Goal: Complete application form: Complete application form

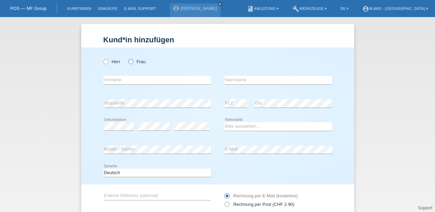
click at [127, 58] on icon at bounding box center [127, 58] width 0 height 0
click at [130, 62] on input "Frau" at bounding box center [130, 61] width 4 height 4
radio input "true"
click at [135, 80] on input "text" at bounding box center [156, 80] width 107 height 9
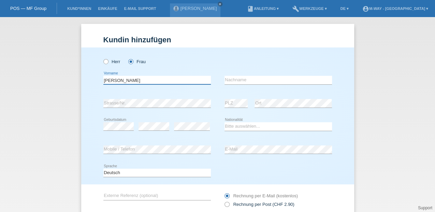
type input "[PERSON_NAME]"
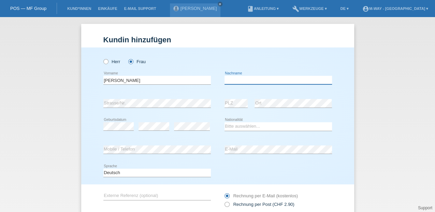
click at [240, 82] on input "text" at bounding box center [277, 80] width 107 height 9
type input "[PERSON_NAME]"
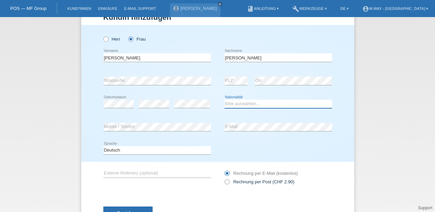
click at [227, 103] on select "Bitte auswählen... Schweiz Deutschland Liechtenstein Österreich ------------ Af…" at bounding box center [277, 104] width 107 height 8
select select "HR"
click at [224, 100] on select "Bitte auswählen... Schweiz Deutschland Liechtenstein Österreich ------------ Af…" at bounding box center [277, 104] width 107 height 8
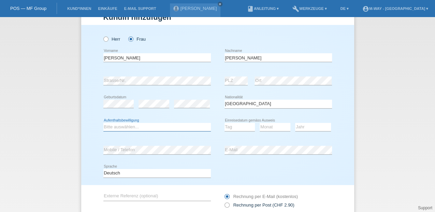
click at [145, 126] on select "Bitte auswählen... C B B - Flüchtlingsstatus Andere" at bounding box center [156, 127] width 107 height 8
select select "C"
click at [103, 123] on select "Bitte auswählen... C B B - Flüchtlingsstatus Andere" at bounding box center [156, 127] width 107 height 8
click at [225, 126] on select "Tag 01 02 03 04 05 06 07 08 09 10 11" at bounding box center [239, 127] width 31 height 8
select select "27"
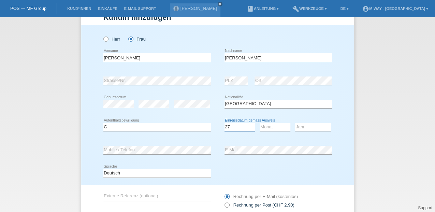
click at [224, 123] on select "Tag 01 02 03 04 05 06 07 08 09 10 11" at bounding box center [239, 127] width 31 height 8
click at [273, 124] on select "Monat 01 02 03 04 05 06 07 08 09 10 11" at bounding box center [275, 127] width 31 height 8
select select "09"
click at [260, 123] on select "Monat 01 02 03 04 05 06 07 08 09 10 11" at bounding box center [275, 127] width 31 height 8
click at [298, 125] on select "Jahr 2025 2024 2023 2022 2021 2020 2019 2018 2017 2016 2015 2014 2013 2012 2011…" at bounding box center [313, 127] width 36 height 8
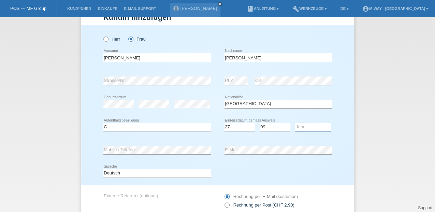
select select "2013"
click at [295, 123] on select "Jahr 2025 2024 2023 2022 2021 2020 2019 2018 2017 2016 2015 2014 2013 2012 2011…" at bounding box center [313, 127] width 36 height 8
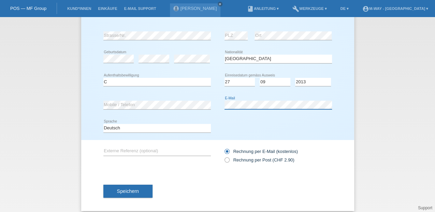
scroll to position [68, 0]
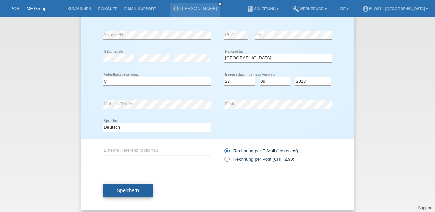
click at [130, 191] on span "Speichern" at bounding box center [128, 190] width 22 height 5
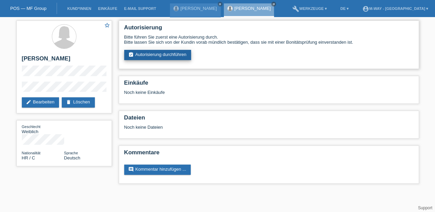
click at [141, 55] on link "assignment_turned_in Autorisierung durchführen" at bounding box center [157, 55] width 67 height 10
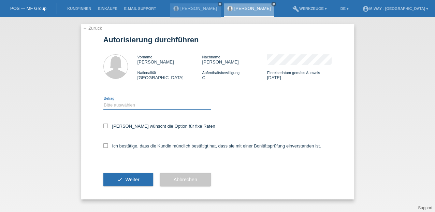
click at [122, 104] on select "Bitte auswählen CHF 1.00 - CHF 499.00 CHF 500.00 - CHF 1'999.00 CHF 2'000.00 - …" at bounding box center [156, 105] width 107 height 8
select select "3"
click at [103, 101] on select "Bitte auswählen CHF 1.00 - CHF 499.00 CHF 500.00 - CHF 1'999.00 CHF 2'000.00 - …" at bounding box center [156, 105] width 107 height 8
click at [105, 124] on icon at bounding box center [105, 125] width 4 height 4
click at [105, 124] on input "Kundin wünscht die Option für fixe Raten" at bounding box center [105, 125] width 4 height 4
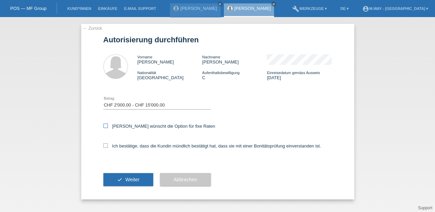
checkbox input "true"
drag, startPoint x: 107, startPoint y: 145, endPoint x: 112, endPoint y: 160, distance: 15.5
click at [107, 146] on icon at bounding box center [105, 145] width 4 height 4
click at [107, 146] on input "Ich bestätige, dass die Kundin mündlich bestätigt hat, dass sie mit einer Bonit…" at bounding box center [105, 145] width 4 height 4
checkbox input "true"
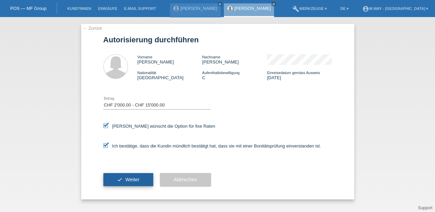
click at [115, 176] on button "check Weiter" at bounding box center [128, 179] width 50 height 13
